Goal: Information Seeking & Learning: Learn about a topic

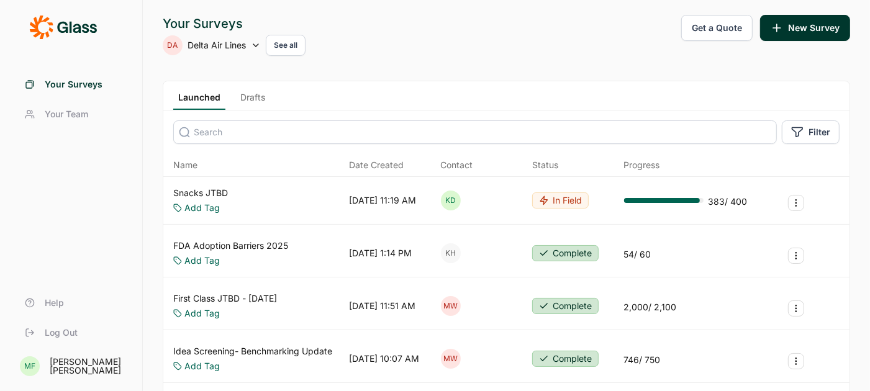
click at [201, 191] on link "Snacks JTBD" at bounding box center [200, 193] width 55 height 12
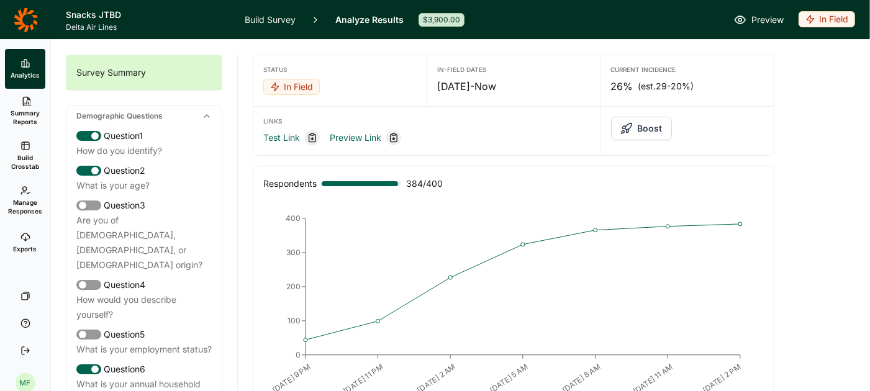
click at [278, 17] on link "Build Survey" at bounding box center [270, 19] width 51 height 39
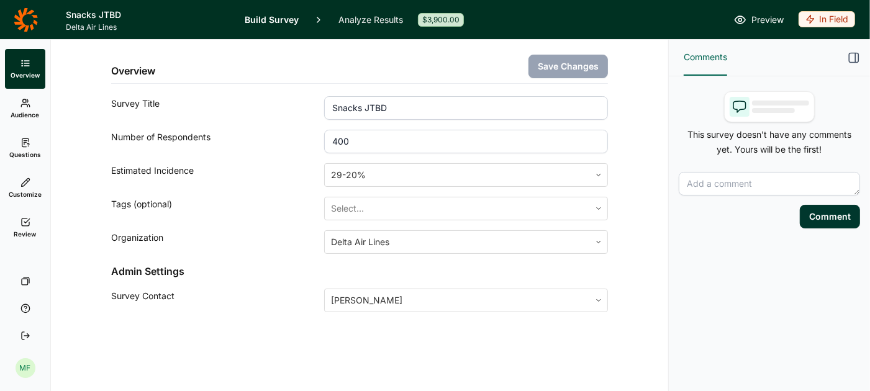
click at [379, 133] on input "400" at bounding box center [466, 142] width 284 height 24
type input "4"
click at [579, 68] on button "Save Changes" at bounding box center [567, 67] width 79 height 24
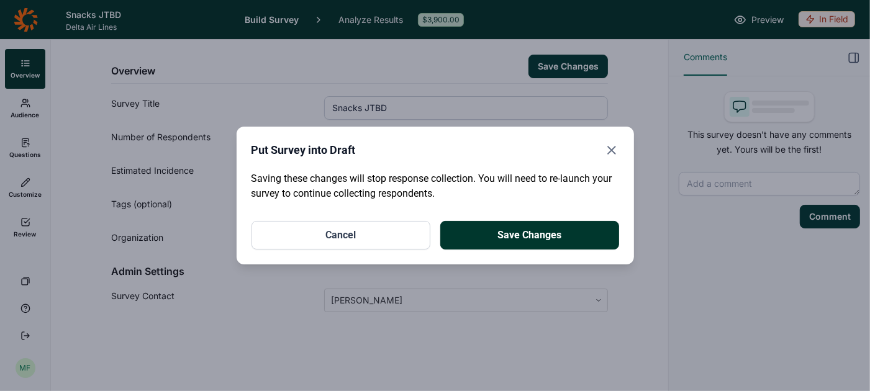
click at [382, 241] on button "Cancel" at bounding box center [340, 235] width 179 height 29
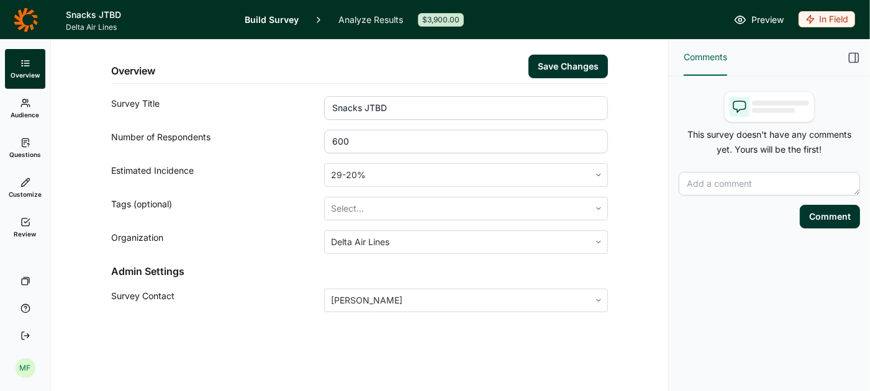
click at [351, 141] on input "600" at bounding box center [466, 142] width 284 height 24
type input "6"
type input "400"
click at [272, 230] on div "Organization" at bounding box center [217, 242] width 213 height 24
click at [371, 19] on link "Analyze Results" at bounding box center [370, 19] width 65 height 39
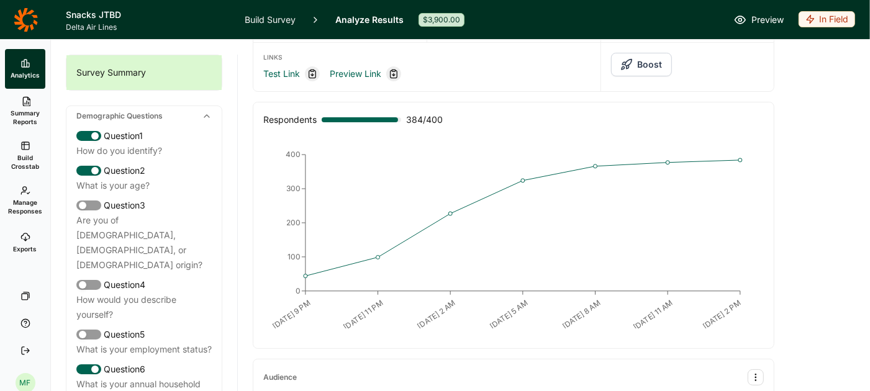
scroll to position [92, 0]
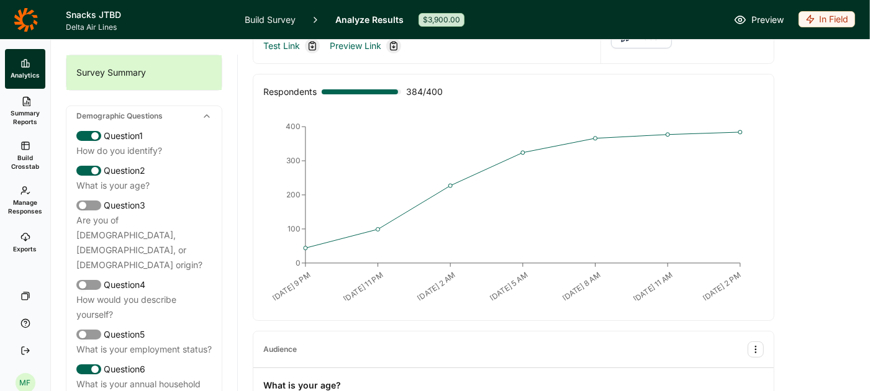
click at [22, 13] on icon at bounding box center [26, 19] width 24 height 25
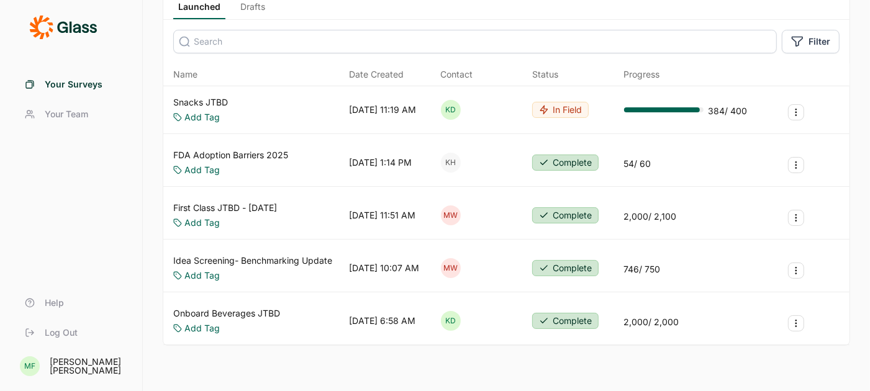
scroll to position [126, 0]
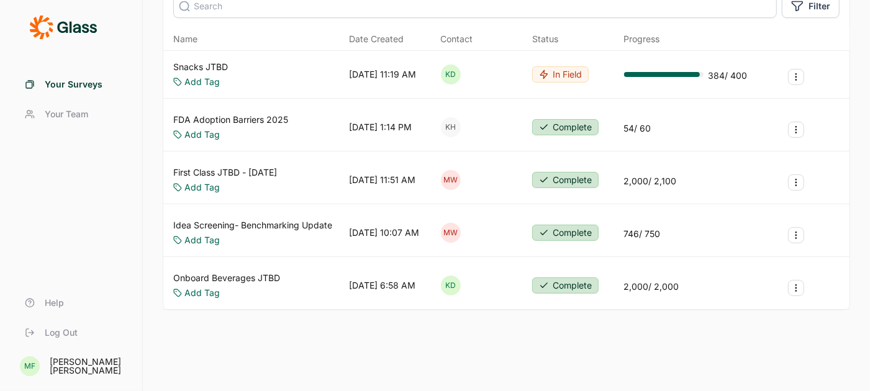
click at [58, 366] on div "Meredith Freeland" at bounding box center [89, 366] width 78 height 17
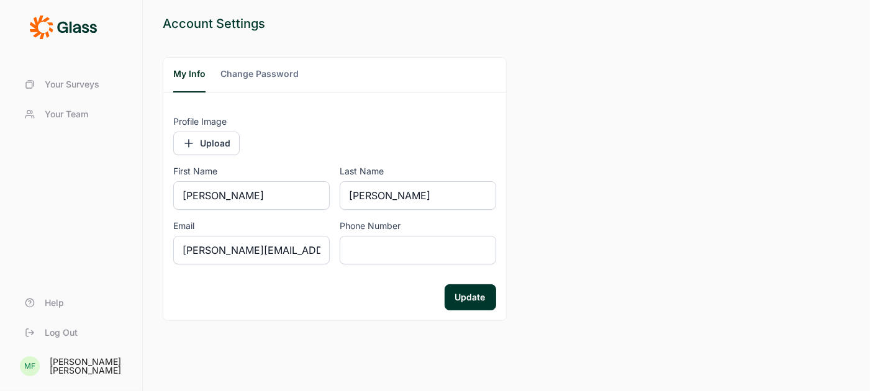
click at [59, 301] on span "Help" at bounding box center [54, 303] width 19 height 12
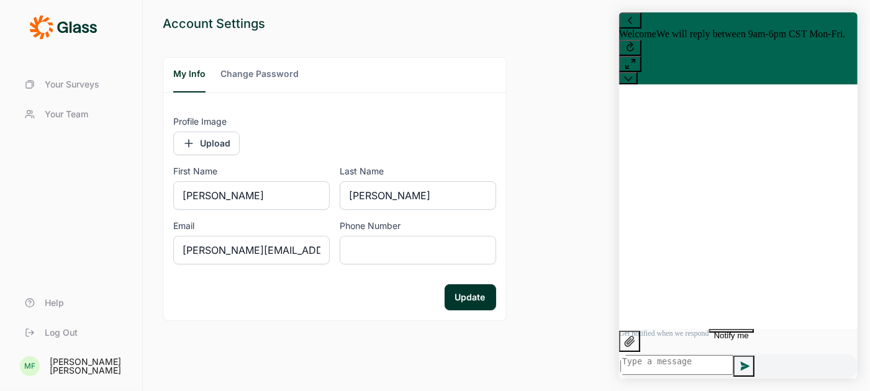
click at [765, 39] on span "We will reply between 9am-6pm CST Mon-Fri." at bounding box center [749, 34] width 189 height 11
click at [636, 58] on icon at bounding box center [629, 64] width 12 height 12
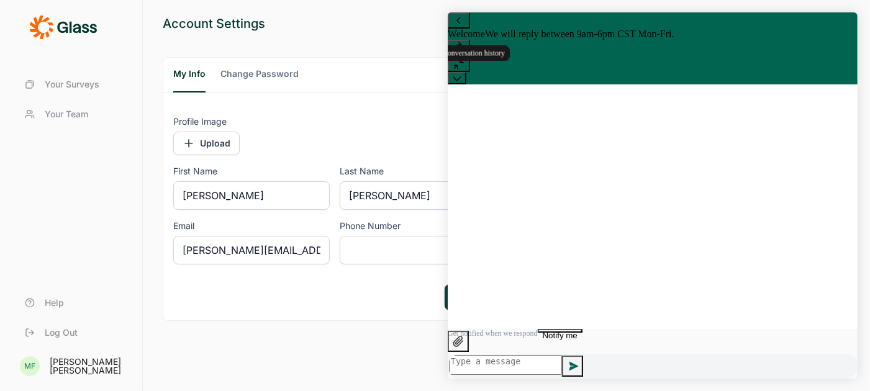
click at [464, 27] on icon at bounding box center [458, 20] width 12 height 12
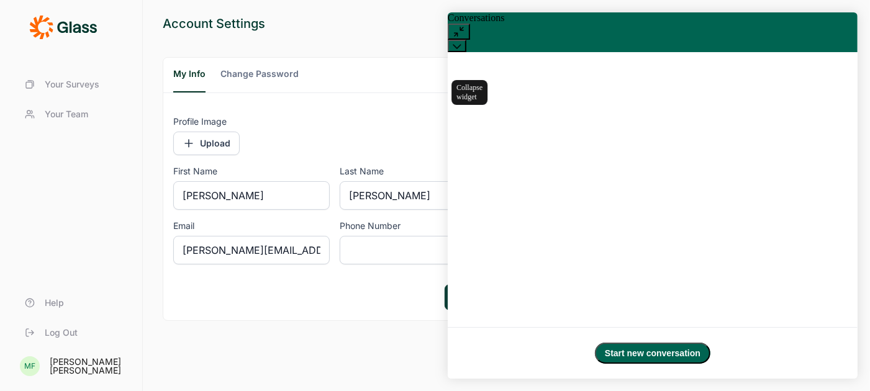
click at [461, 42] on icon at bounding box center [456, 46] width 9 height 9
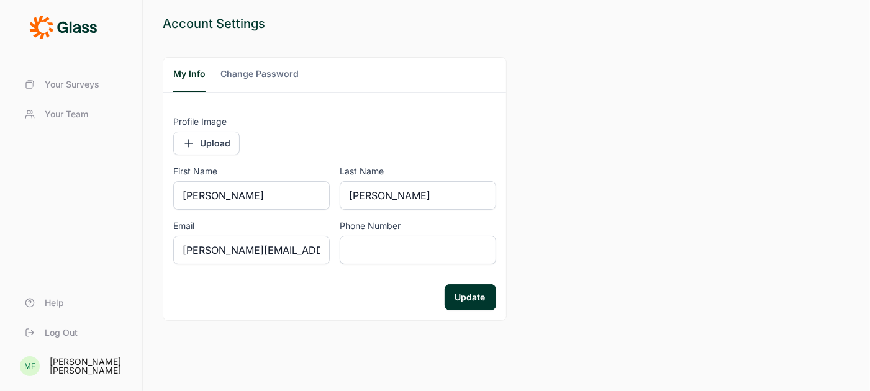
click at [66, 89] on span "Your Surveys" at bounding box center [72, 84] width 55 height 12
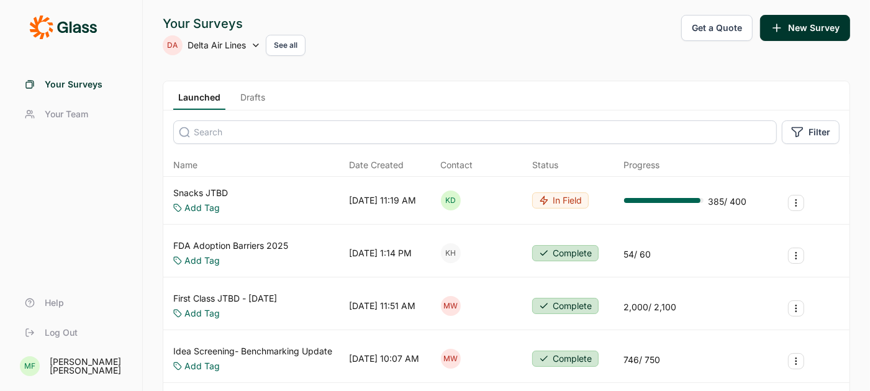
click at [189, 189] on link "Snacks JTBD" at bounding box center [200, 193] width 55 height 12
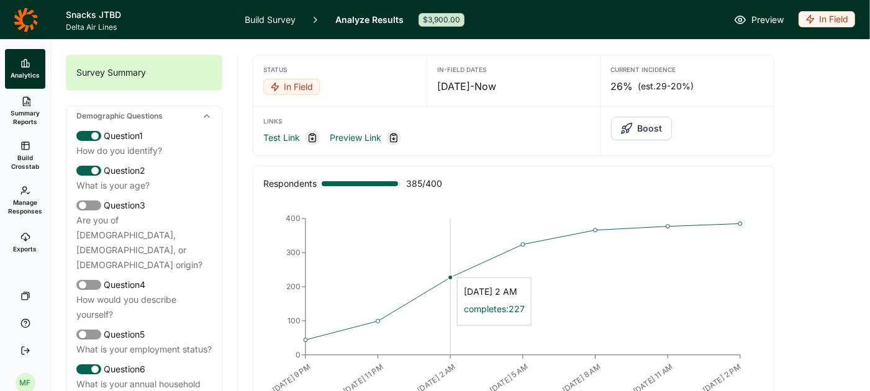
scroll to position [3, 0]
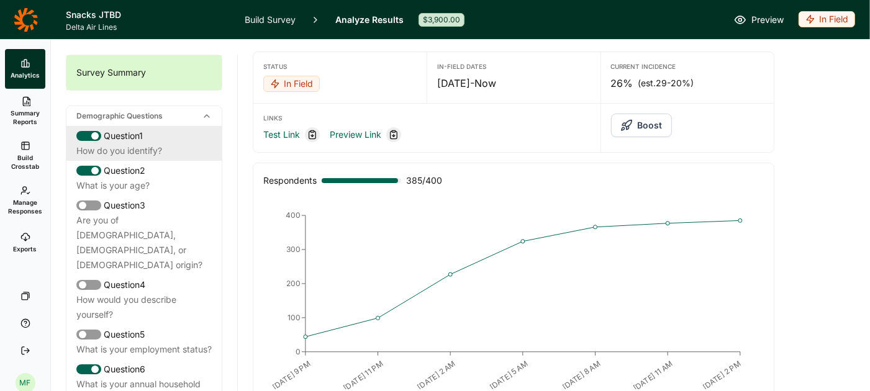
click at [148, 141] on div "Question 1" at bounding box center [143, 135] width 135 height 15
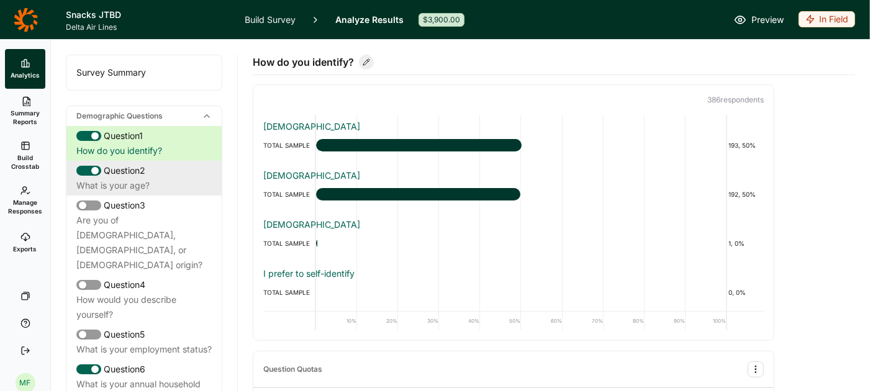
click at [130, 181] on div "What is your age?" at bounding box center [143, 185] width 135 height 15
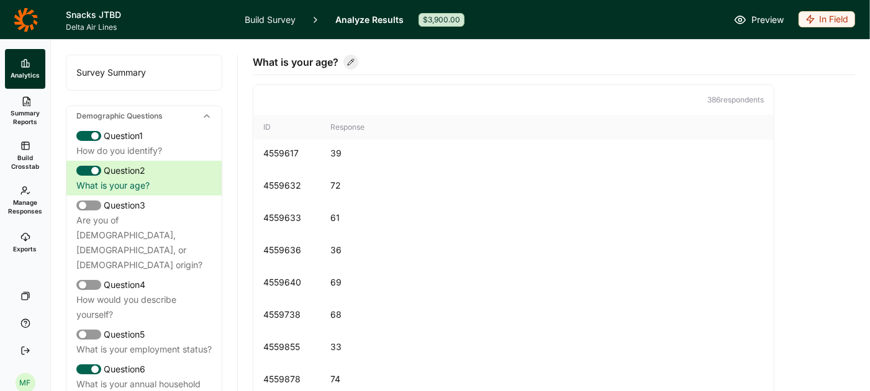
scroll to position [1183, 0]
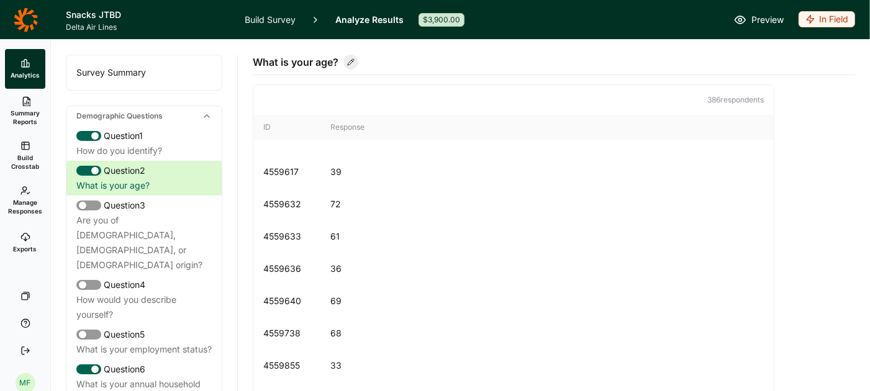
click at [30, 110] on span "Summary Reports" at bounding box center [25, 117] width 30 height 17
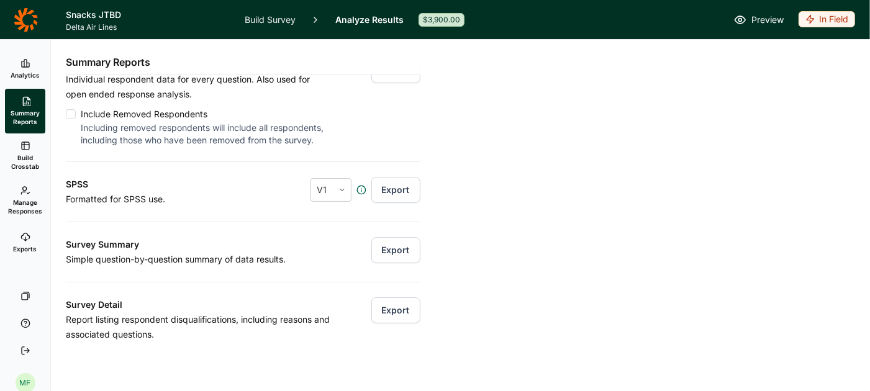
scroll to position [124, 0]
click at [397, 249] on button "Export" at bounding box center [395, 249] width 49 height 26
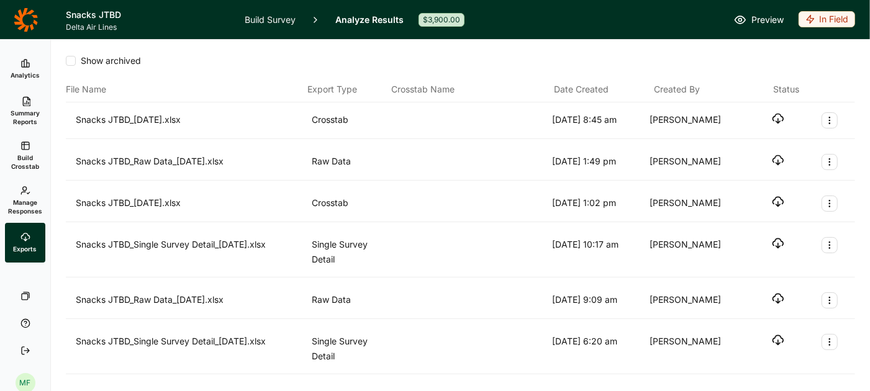
click at [777, 117] on icon "button" at bounding box center [778, 118] width 12 height 12
click at [21, 72] on span "Analytics" at bounding box center [25, 75] width 29 height 9
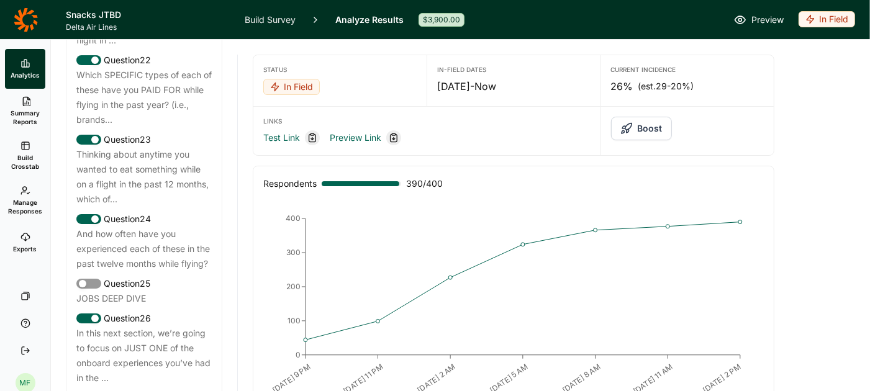
scroll to position [2104, 0]
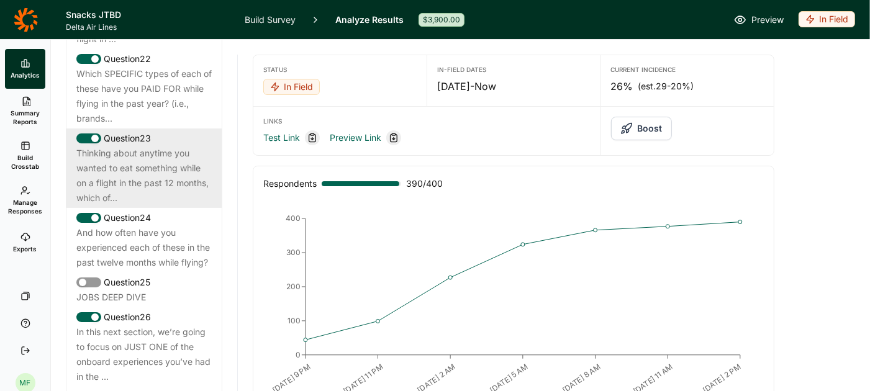
click at [146, 158] on div "Thinking about anytime you wanted to eat something while on a flight in the pas…" at bounding box center [143, 176] width 135 height 60
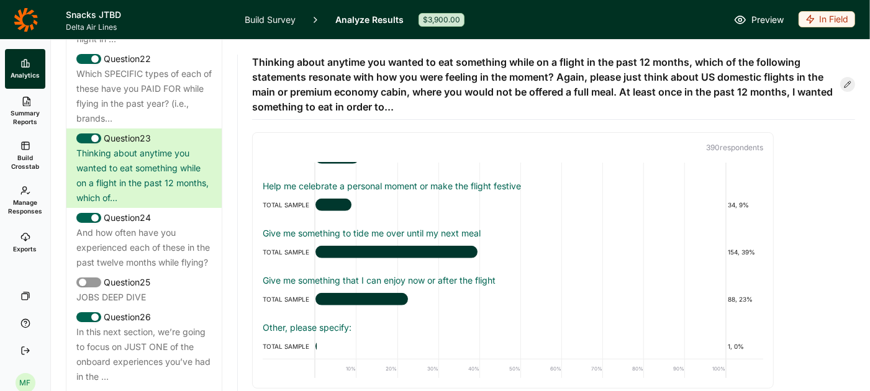
scroll to position [559, 0]
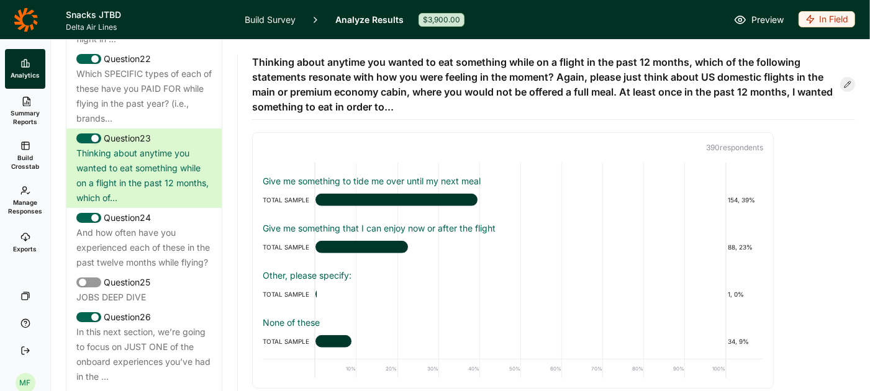
click at [21, 70] on link "Analytics" at bounding box center [25, 69] width 40 height 40
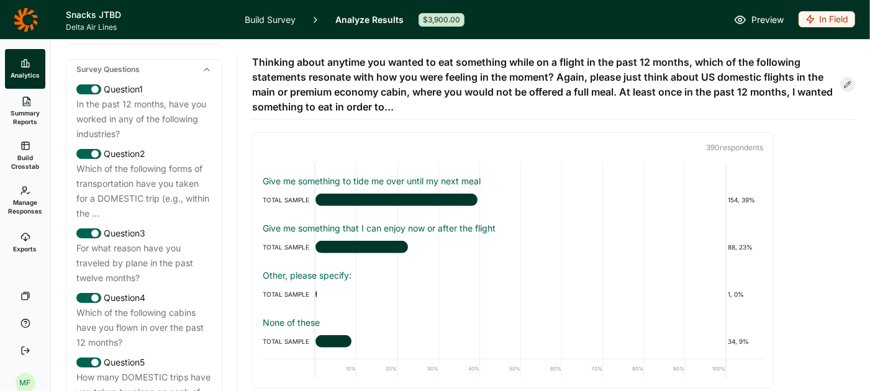
scroll to position [0, 0]
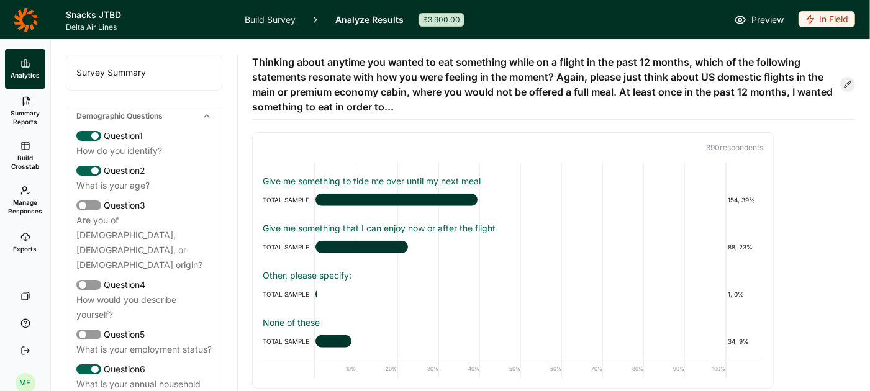
click at [146, 74] on div "Survey Summary" at bounding box center [143, 72] width 155 height 35
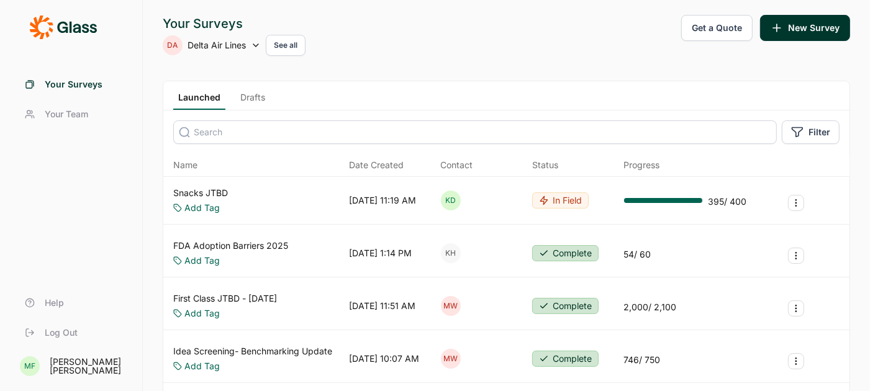
click at [235, 45] on span "Delta Air Lines" at bounding box center [216, 45] width 58 height 12
type input "upstart"
click at [180, 106] on icon at bounding box center [179, 76] width 12 height 93
type input "upstart"
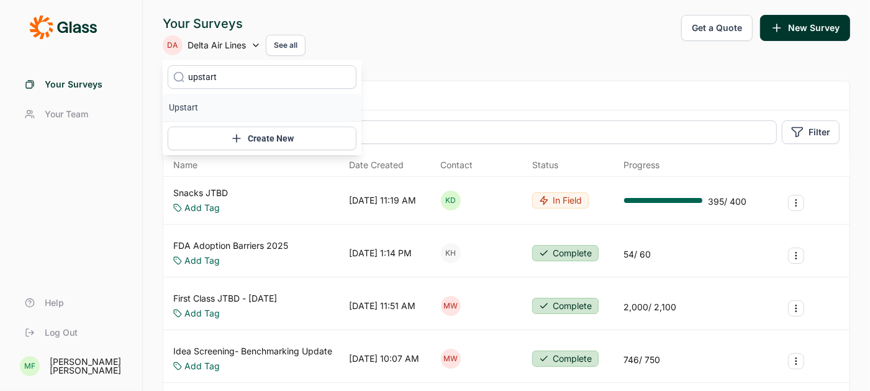
click at [195, 103] on li "Upstart" at bounding box center [262, 107] width 199 height 27
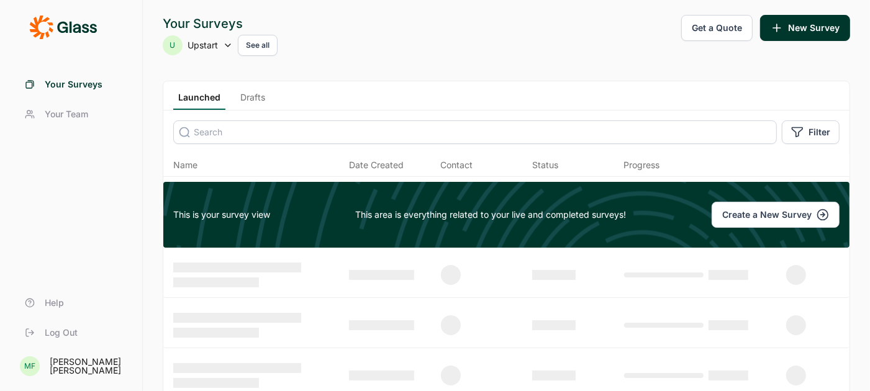
click at [249, 95] on link "Drafts" at bounding box center [252, 100] width 35 height 19
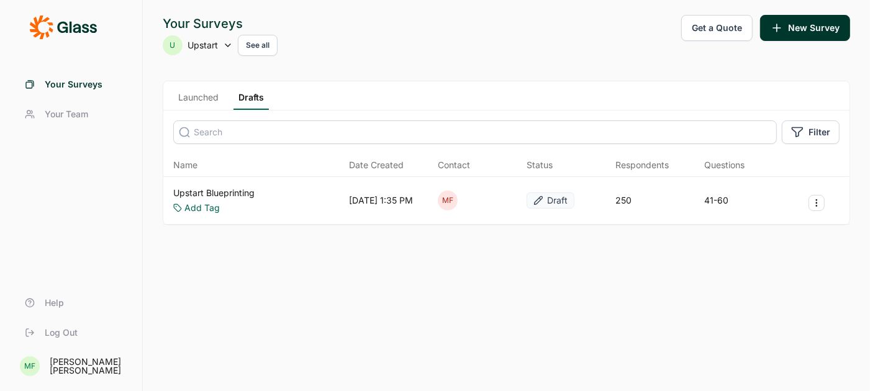
click at [248, 191] on link "Upstart Blueprinting" at bounding box center [213, 193] width 81 height 12
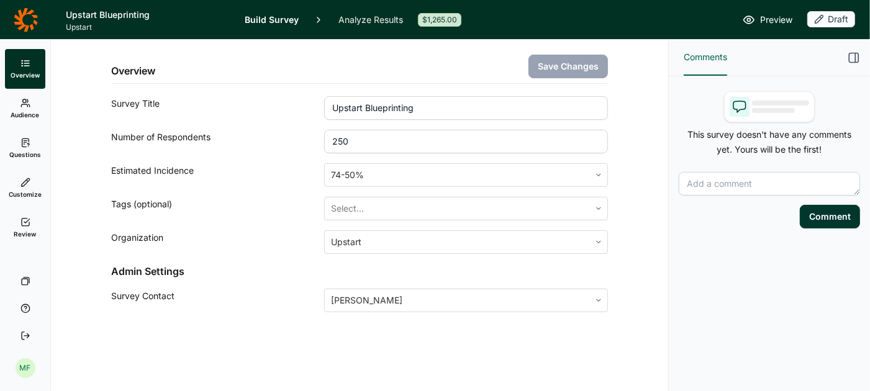
click at [767, 17] on span "Preview" at bounding box center [776, 19] width 32 height 15
